Goal: Information Seeking & Learning: Learn about a topic

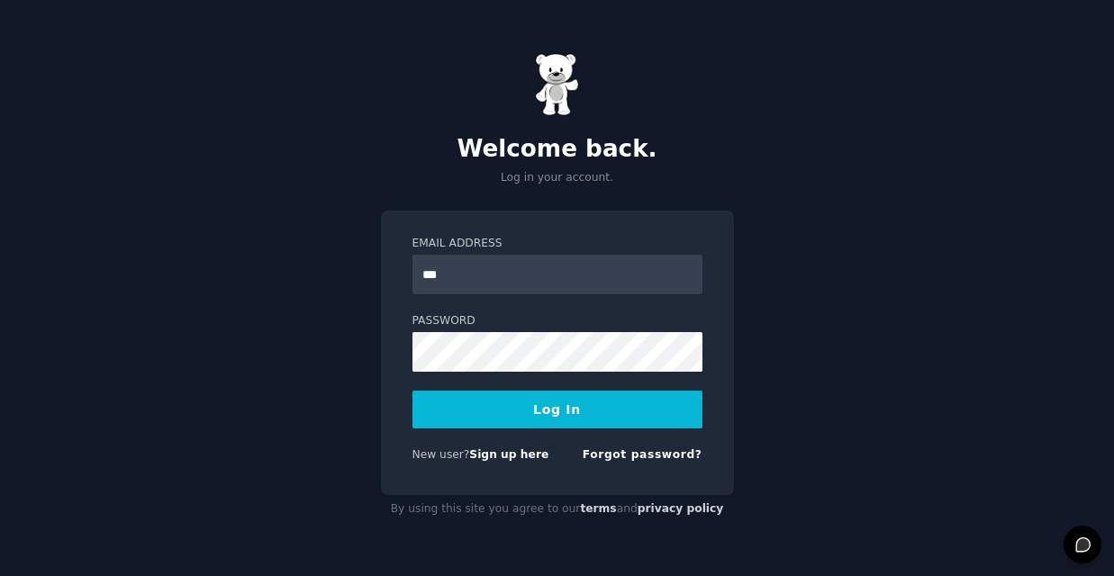
type input "**********"
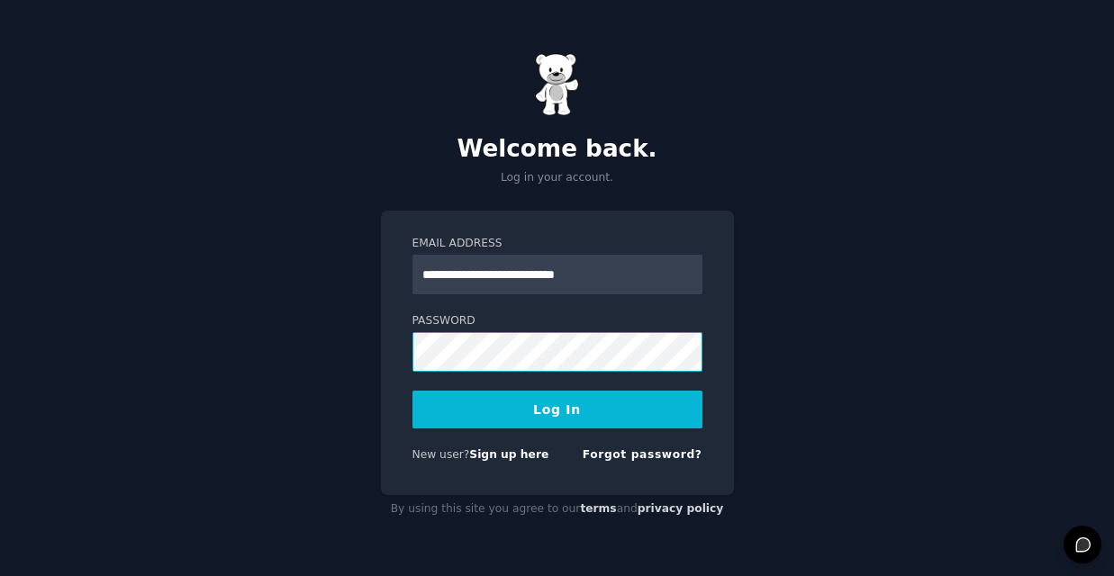
click at [412, 391] on button "Log In" at bounding box center [557, 410] width 290 height 38
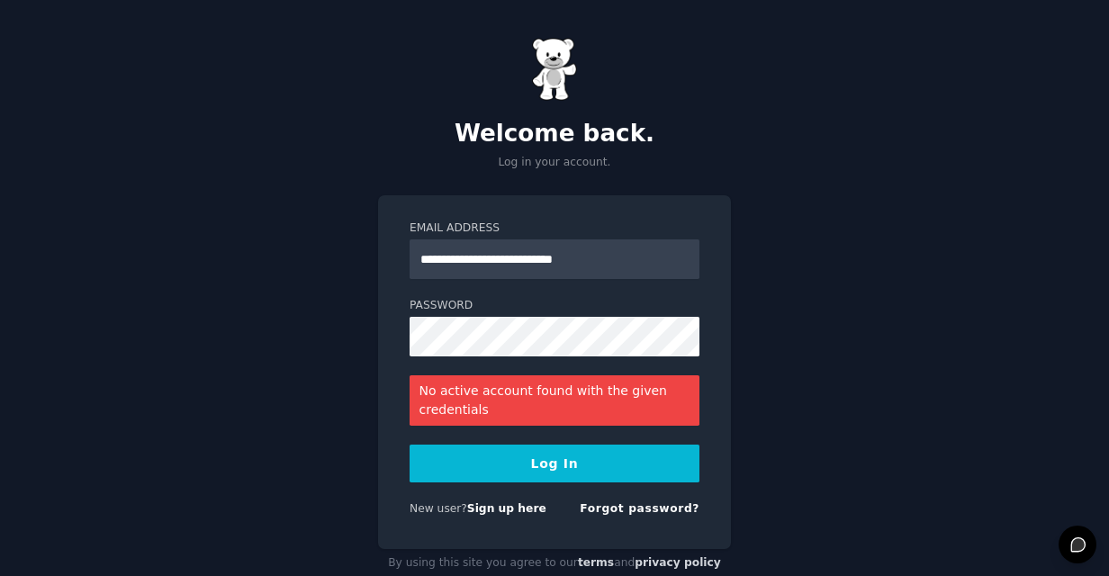
click at [499, 457] on button "Log In" at bounding box center [555, 464] width 290 height 38
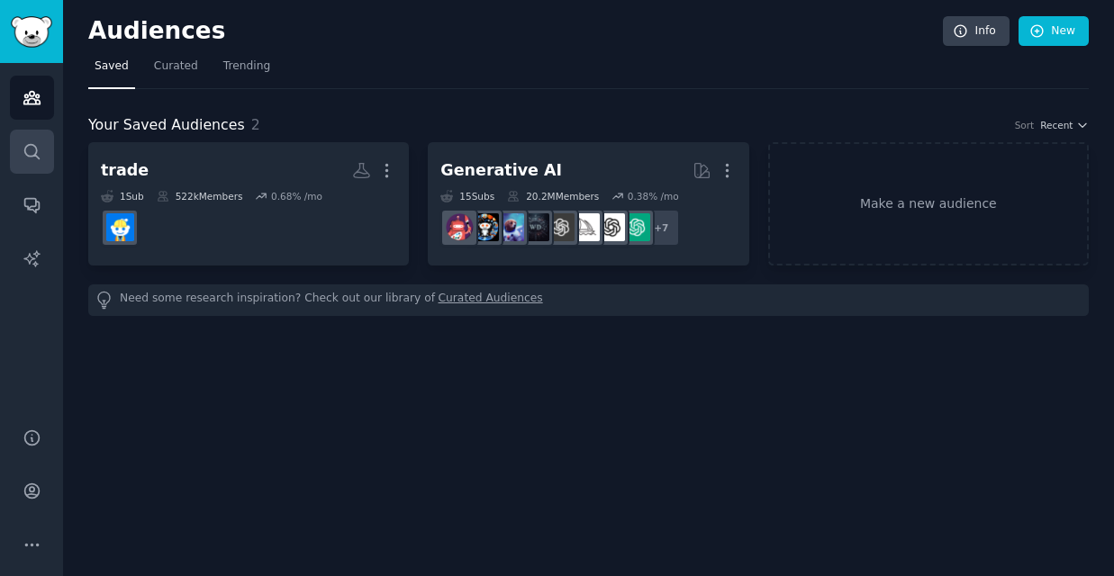
click at [40, 159] on icon "Sidebar" at bounding box center [32, 151] width 19 height 19
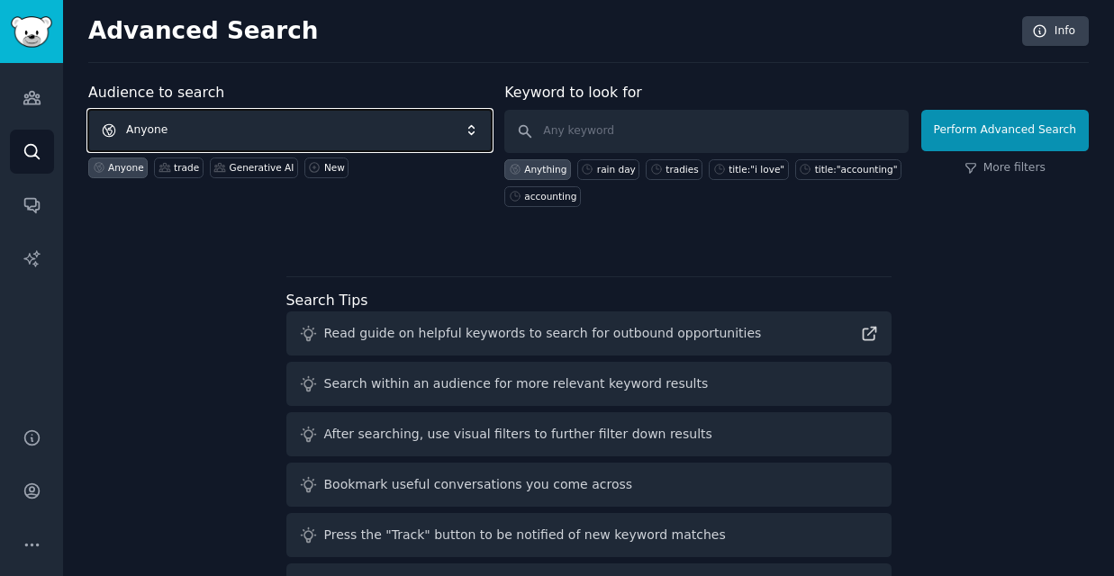
click at [199, 123] on span "Anyone" at bounding box center [289, 130] width 403 height 41
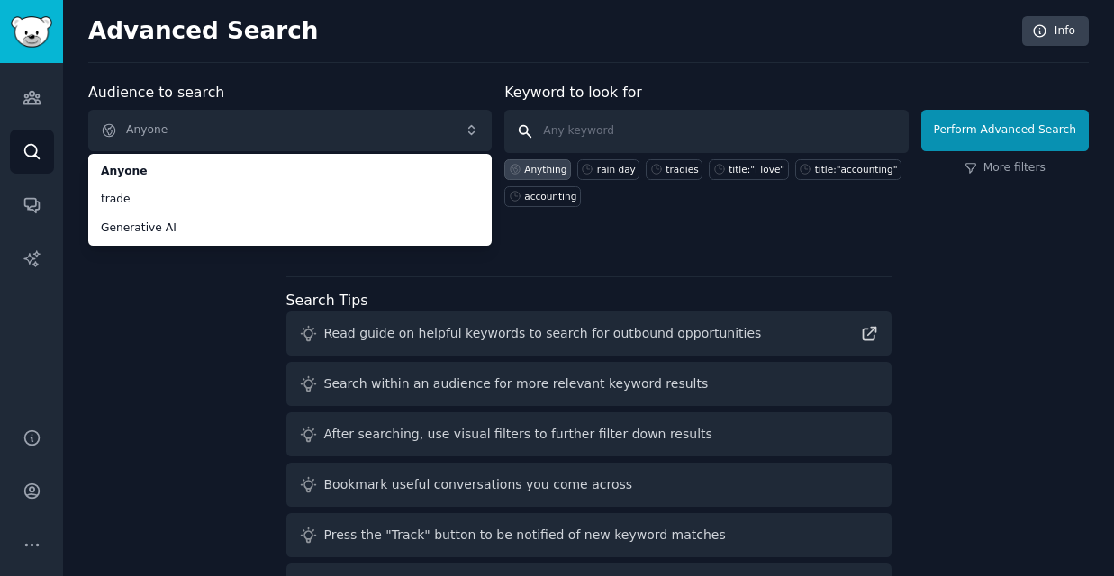
click at [617, 146] on input "text" at bounding box center [705, 131] width 403 height 43
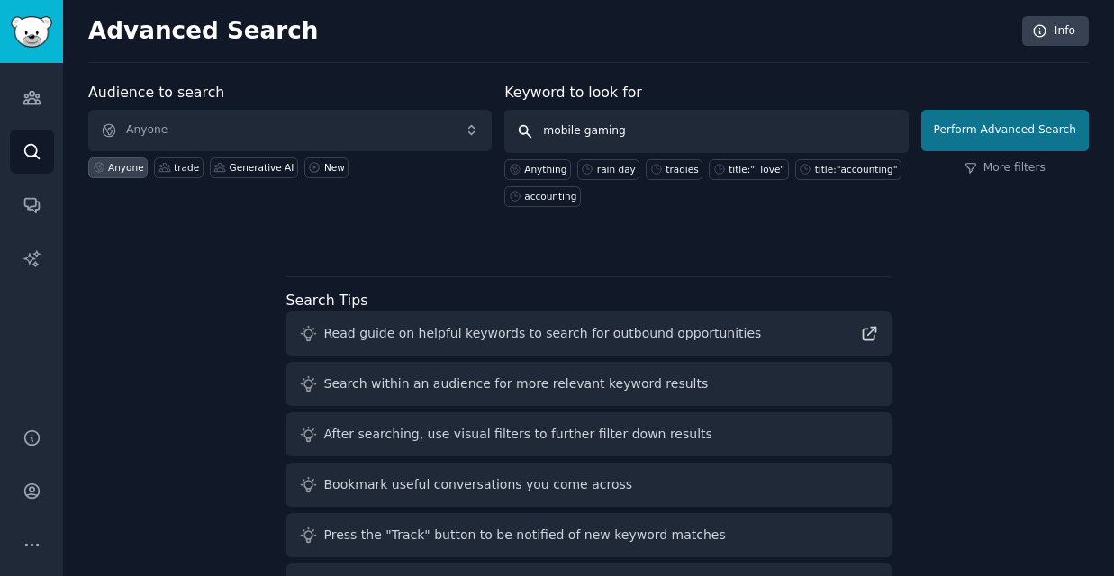
type input "mobile gaming"
click at [981, 129] on button "Perform Advanced Search" at bounding box center [1004, 130] width 167 height 41
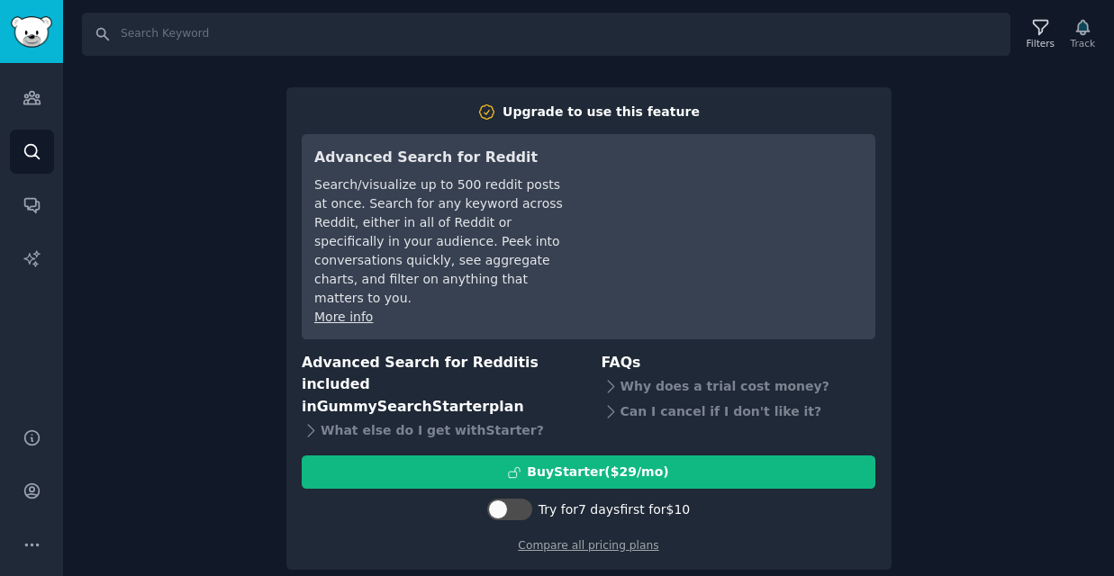
click at [1035, 193] on div "Search Filters Track Upgrade to use this feature Advanced Search for Reddit Sea…" at bounding box center [588, 288] width 1051 height 576
click at [148, 206] on div "Search Filters Track Upgrade to use this feature Advanced Search for Reddit Sea…" at bounding box center [588, 288] width 1051 height 576
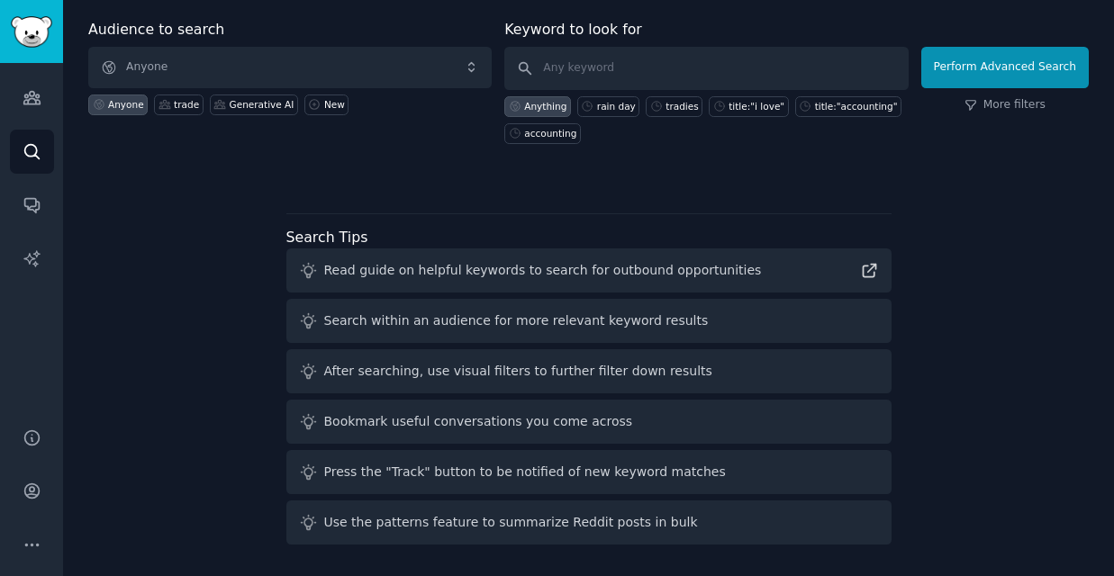
scroll to position [32, 0]
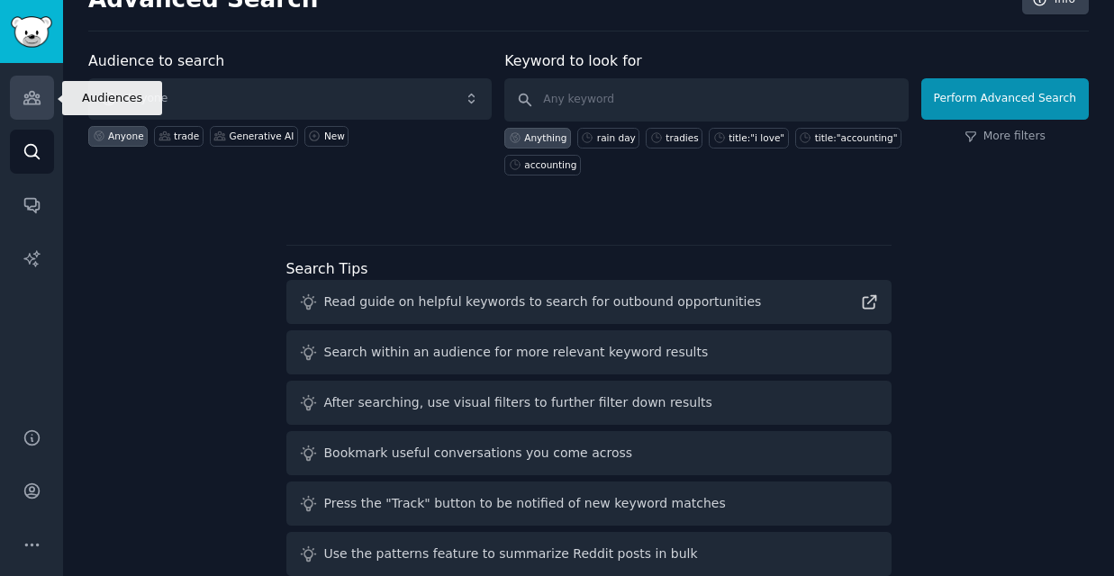
click at [41, 90] on link "Audiences" at bounding box center [32, 98] width 44 height 44
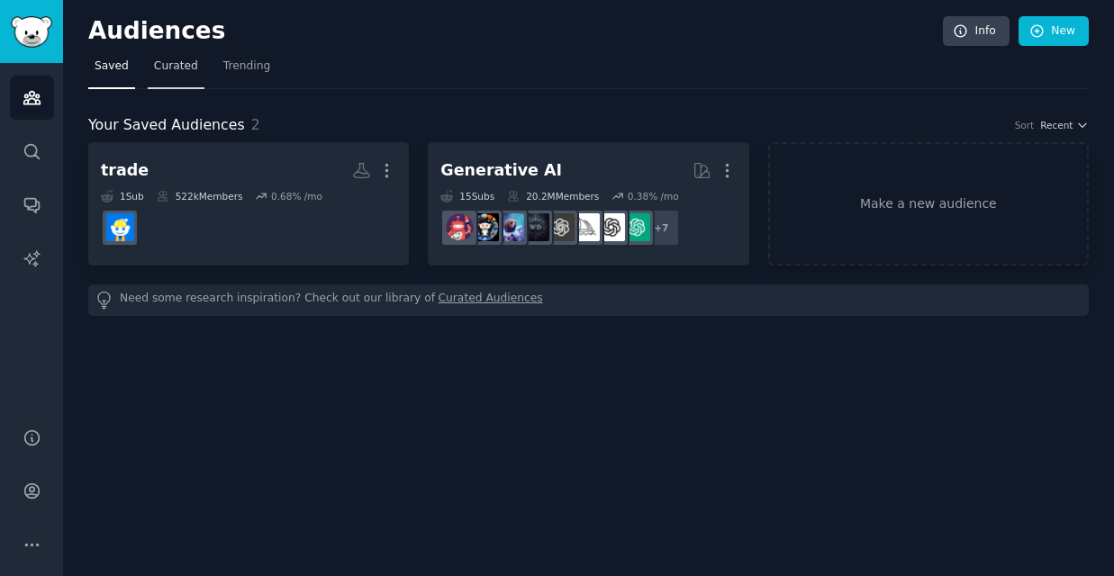
click at [186, 58] on link "Curated" at bounding box center [176, 70] width 57 height 37
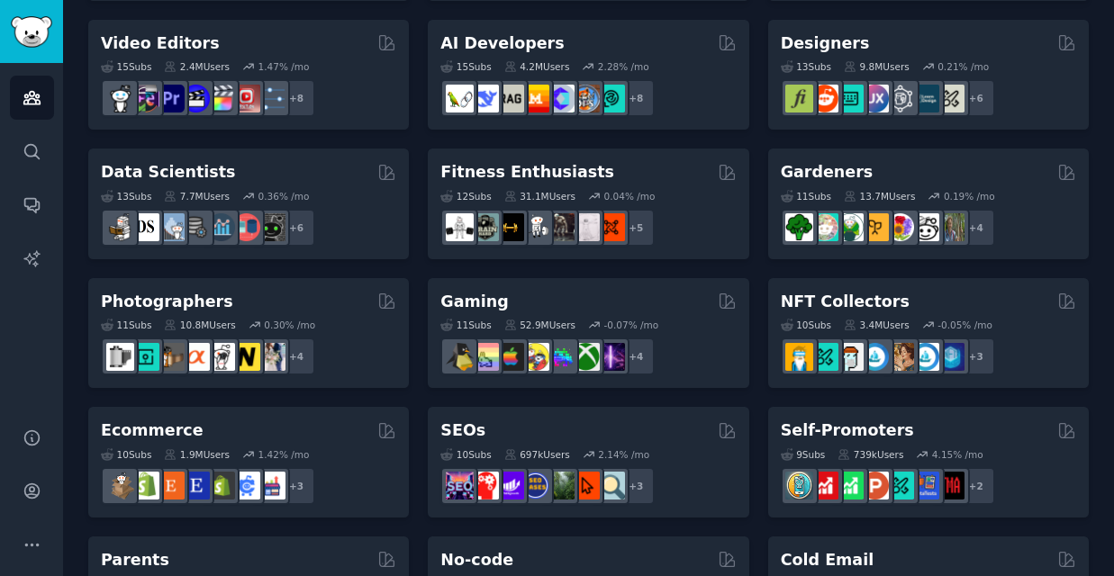
scroll to position [511, 0]
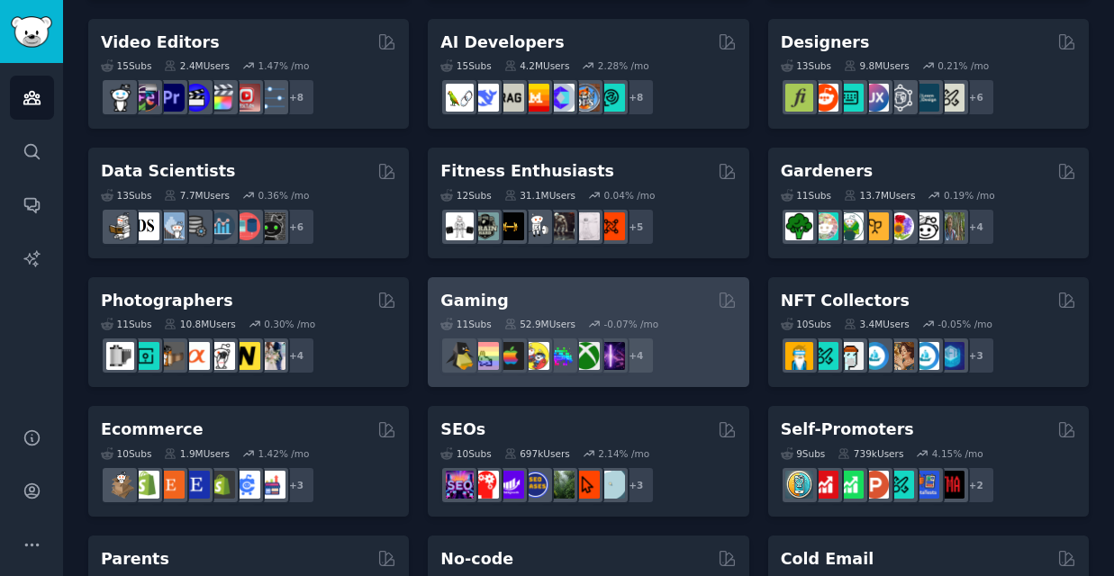
click at [584, 308] on div "Gaming" at bounding box center [587, 301] width 295 height 23
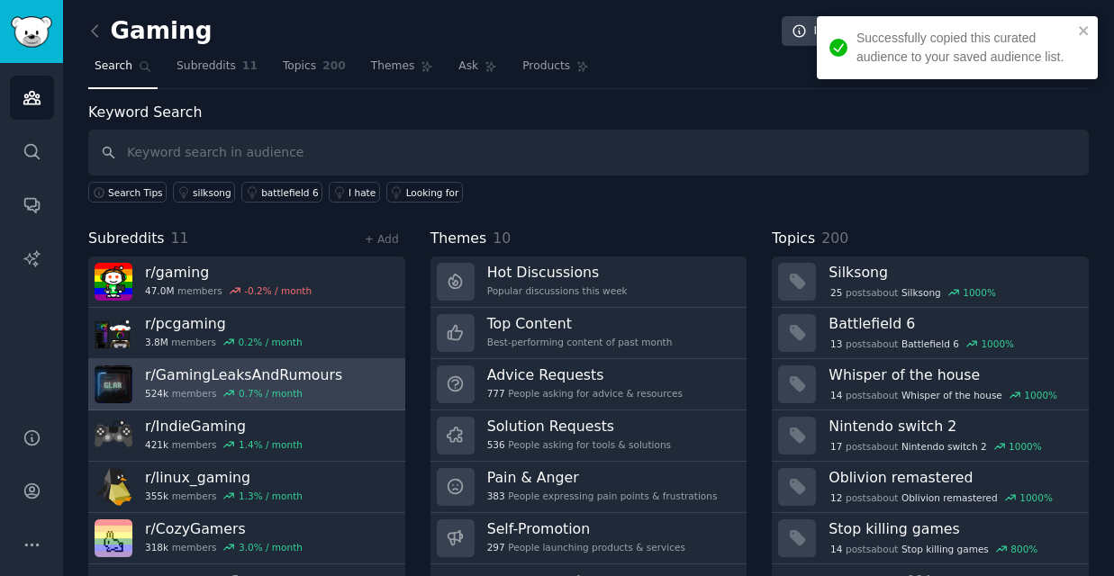
scroll to position [44, 0]
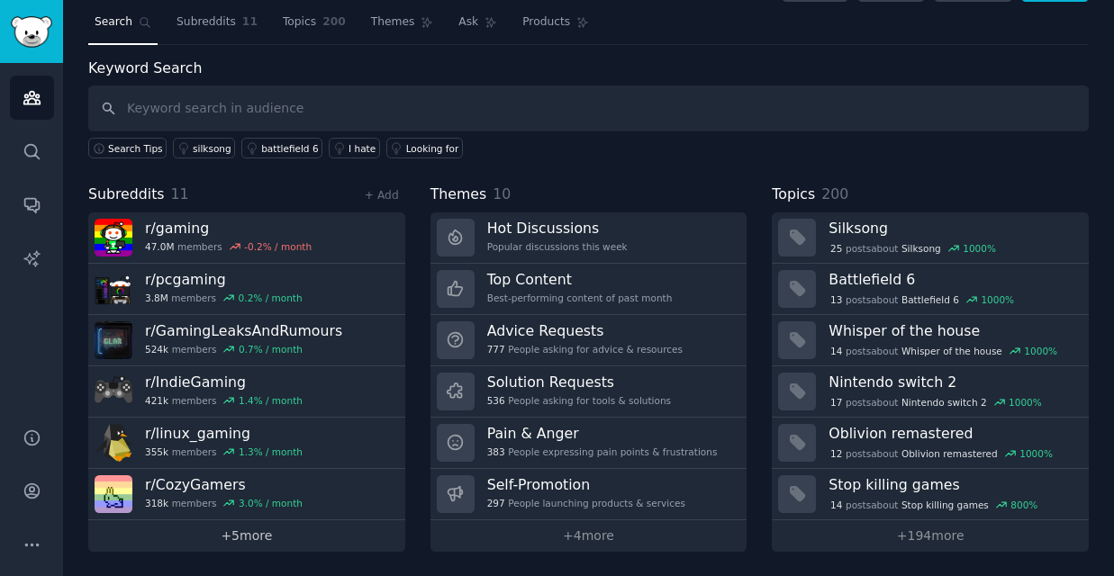
click at [254, 542] on link "+ 5 more" at bounding box center [246, 536] width 317 height 32
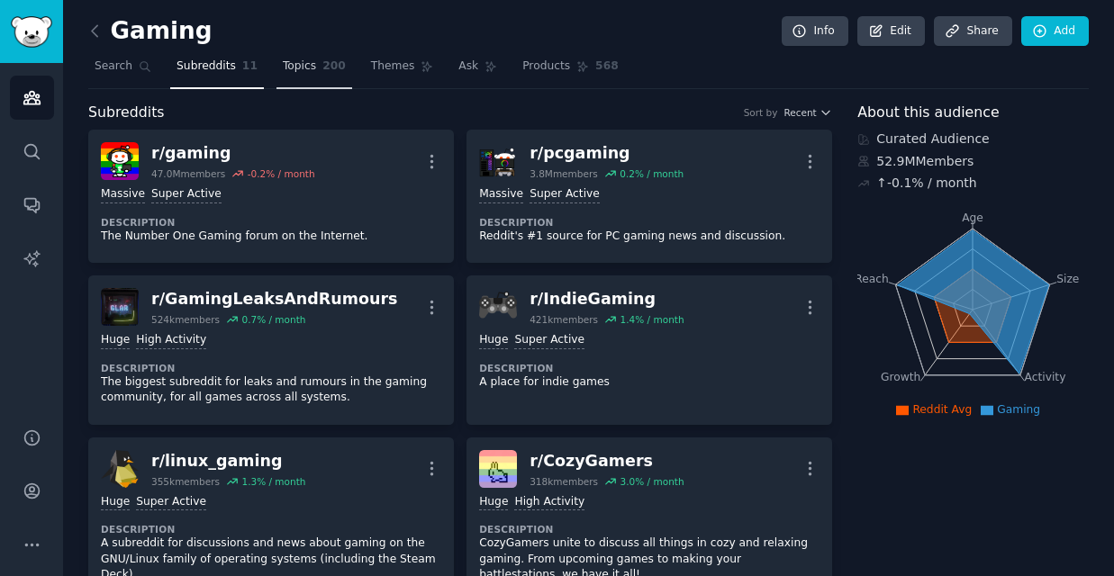
click at [315, 63] on link "Topics 200" at bounding box center [314, 70] width 76 height 37
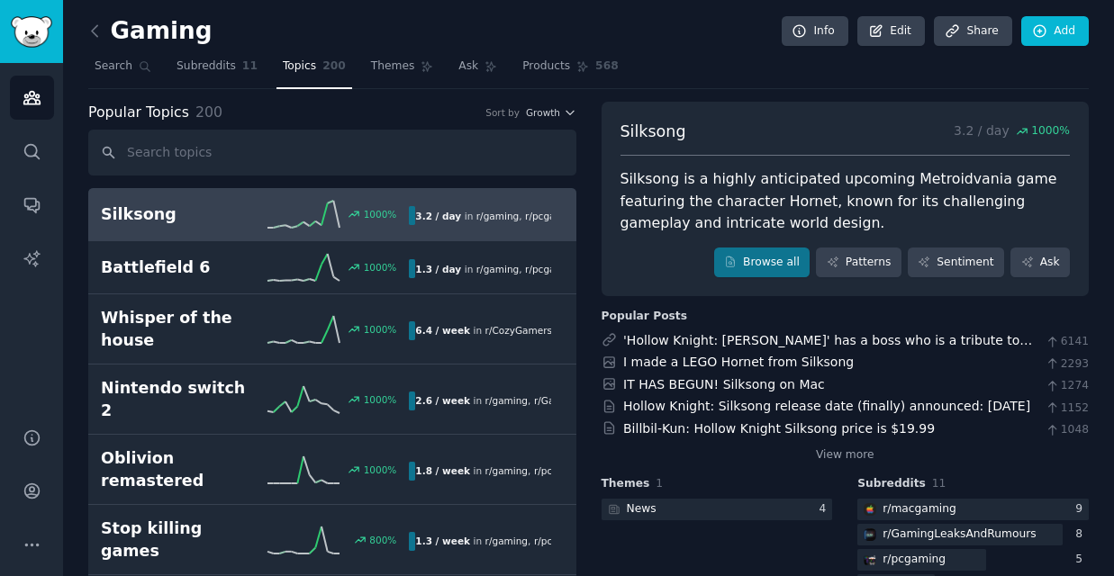
click at [210, 157] on input "text" at bounding box center [332, 153] width 488 height 46
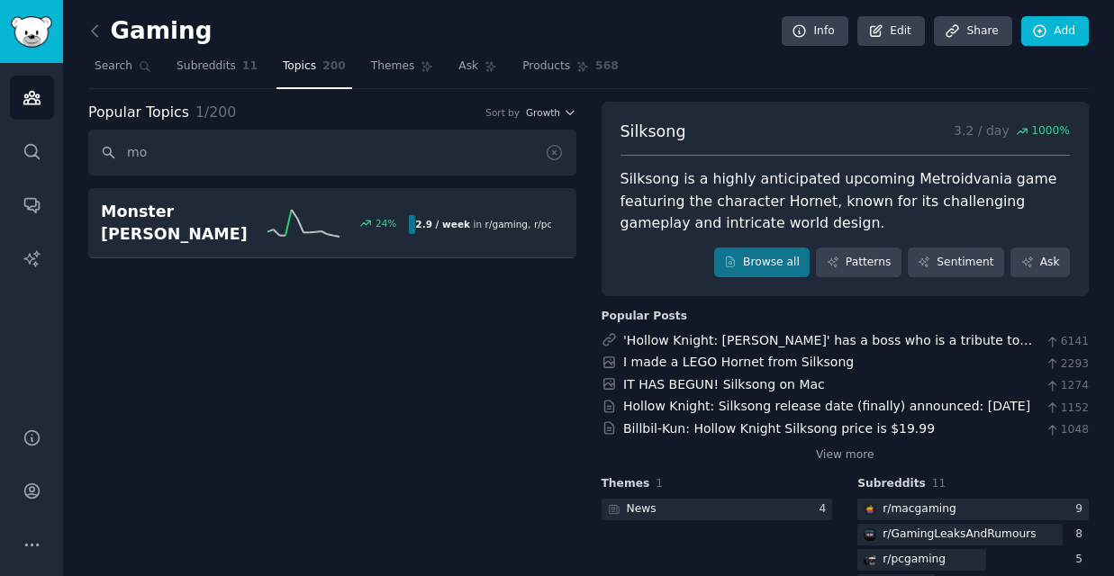
type input "m"
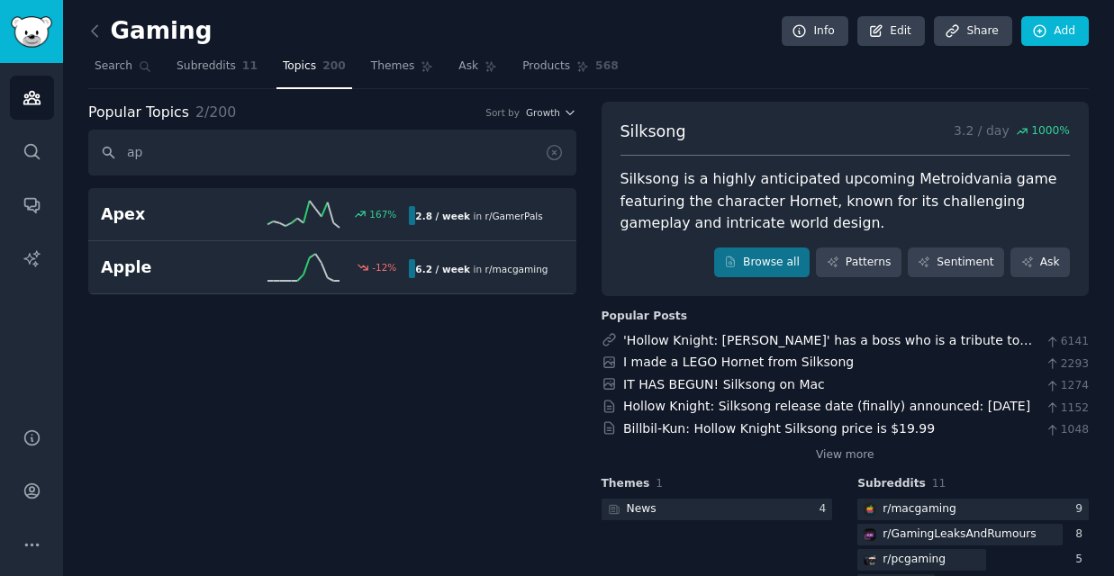
type input "a"
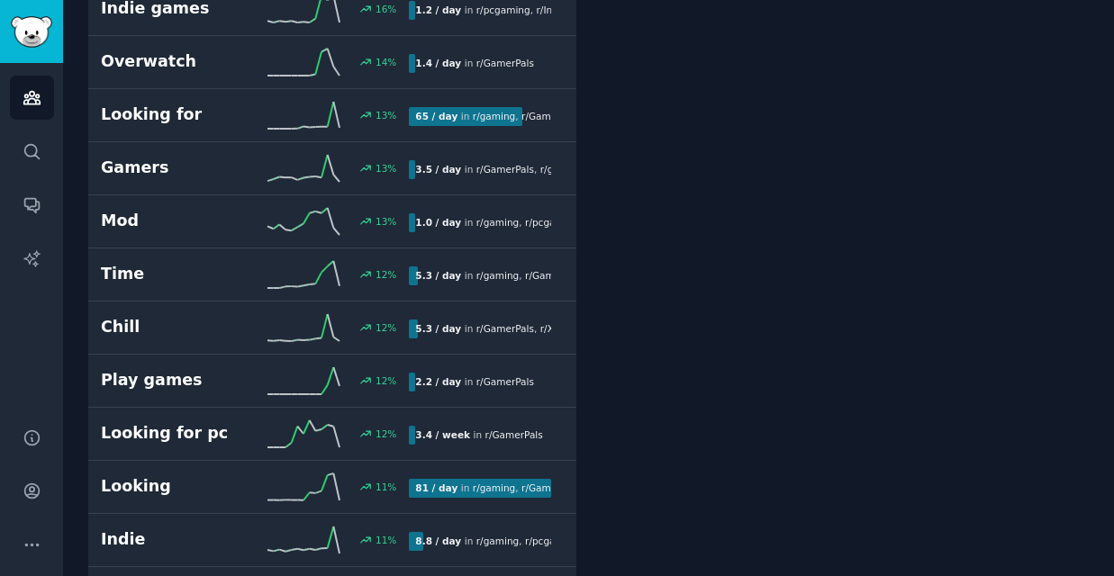
scroll to position [5044, 0]
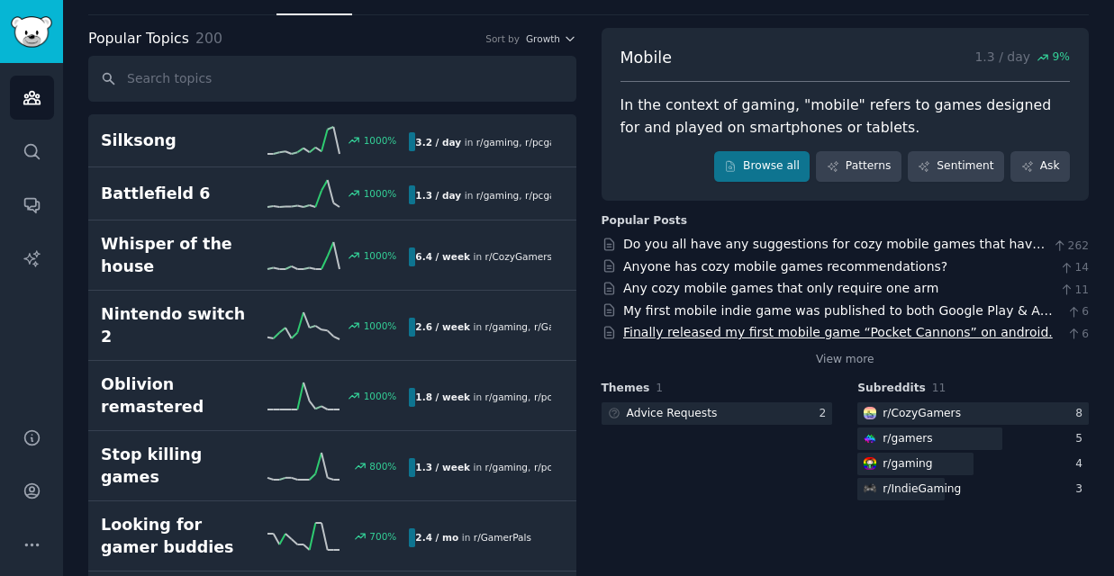
scroll to position [32, 0]
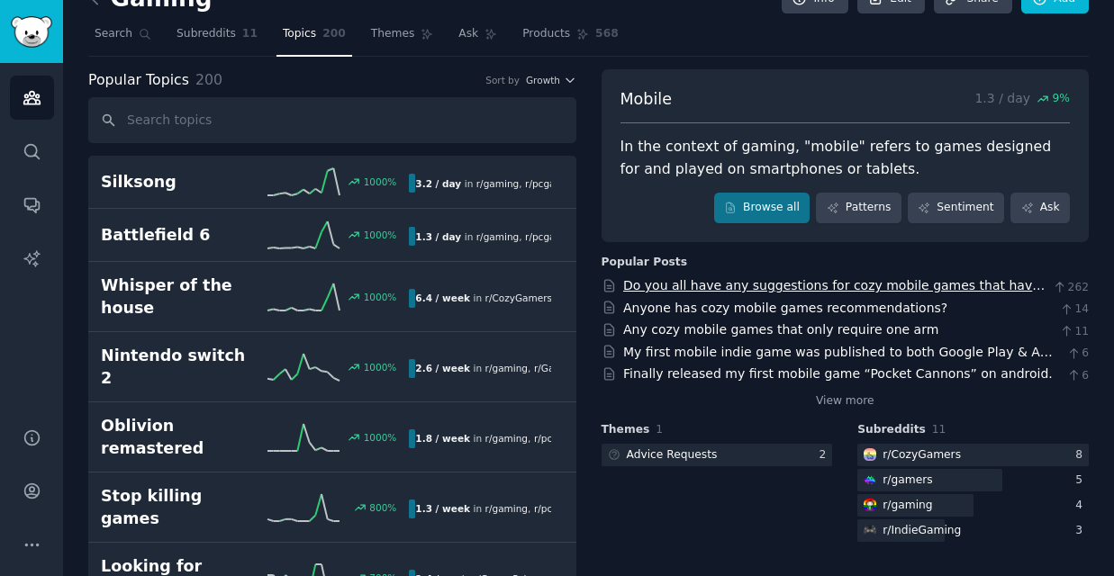
click at [761, 288] on link "Do you all have any suggestions for cozy mobile games that have NO Ads, you jus…" at bounding box center [833, 304] width 421 height 52
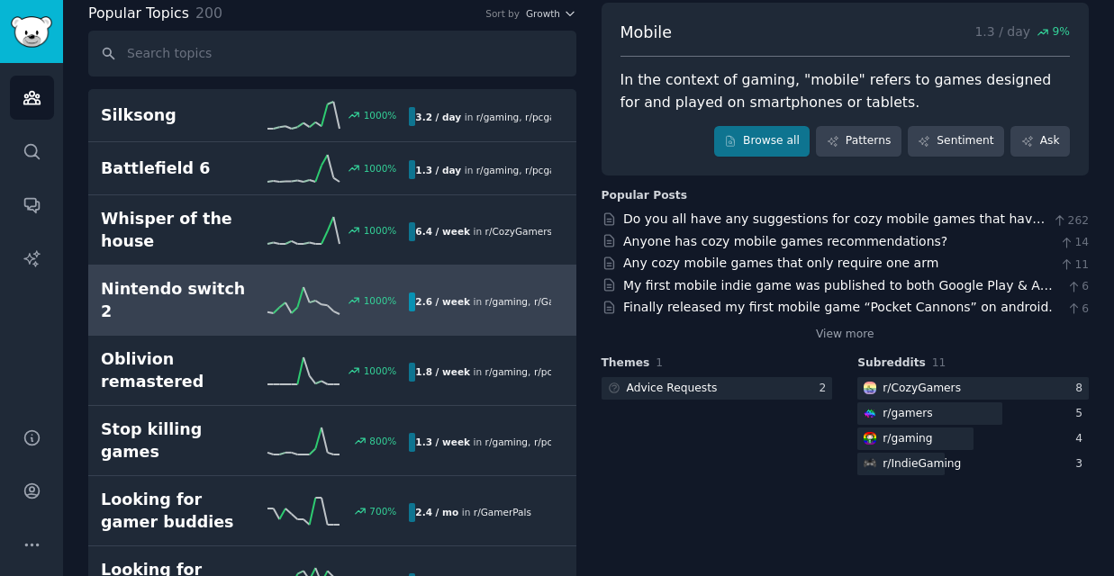
scroll to position [0, 0]
